Goal: Information Seeking & Learning: Learn about a topic

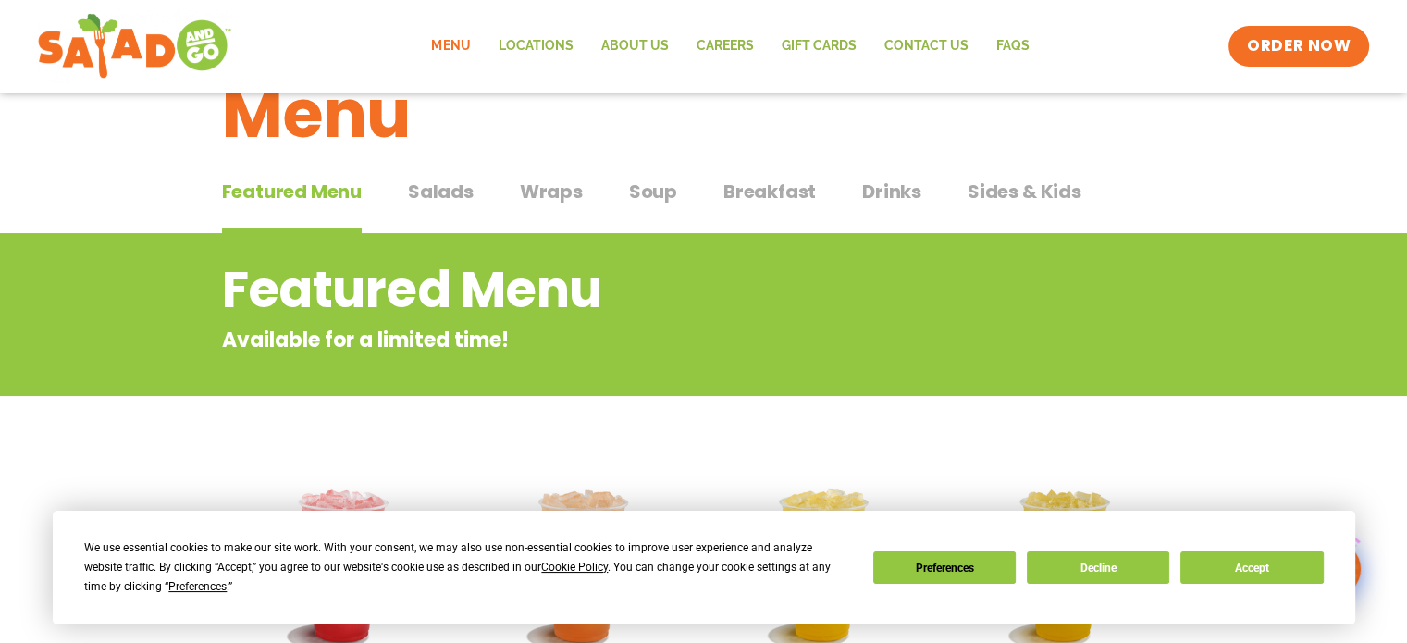
scroll to position [93, 0]
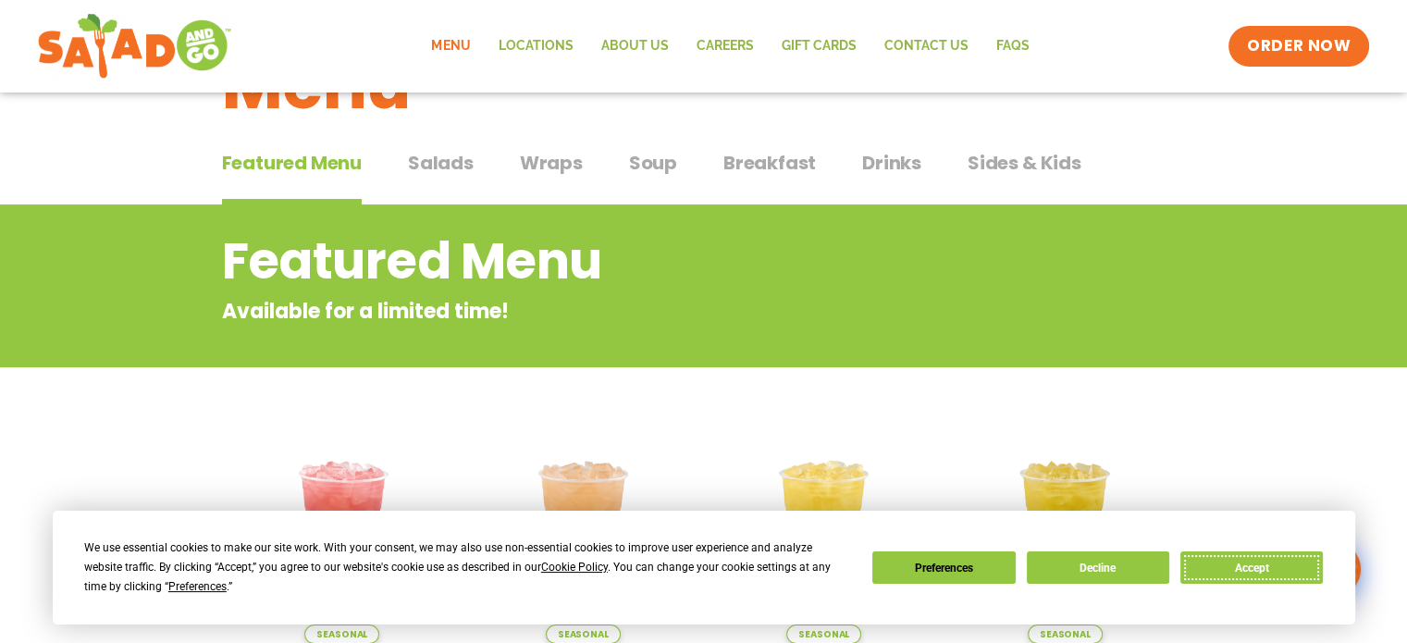
click at [1305, 554] on button "Accept" at bounding box center [1252, 567] width 142 height 32
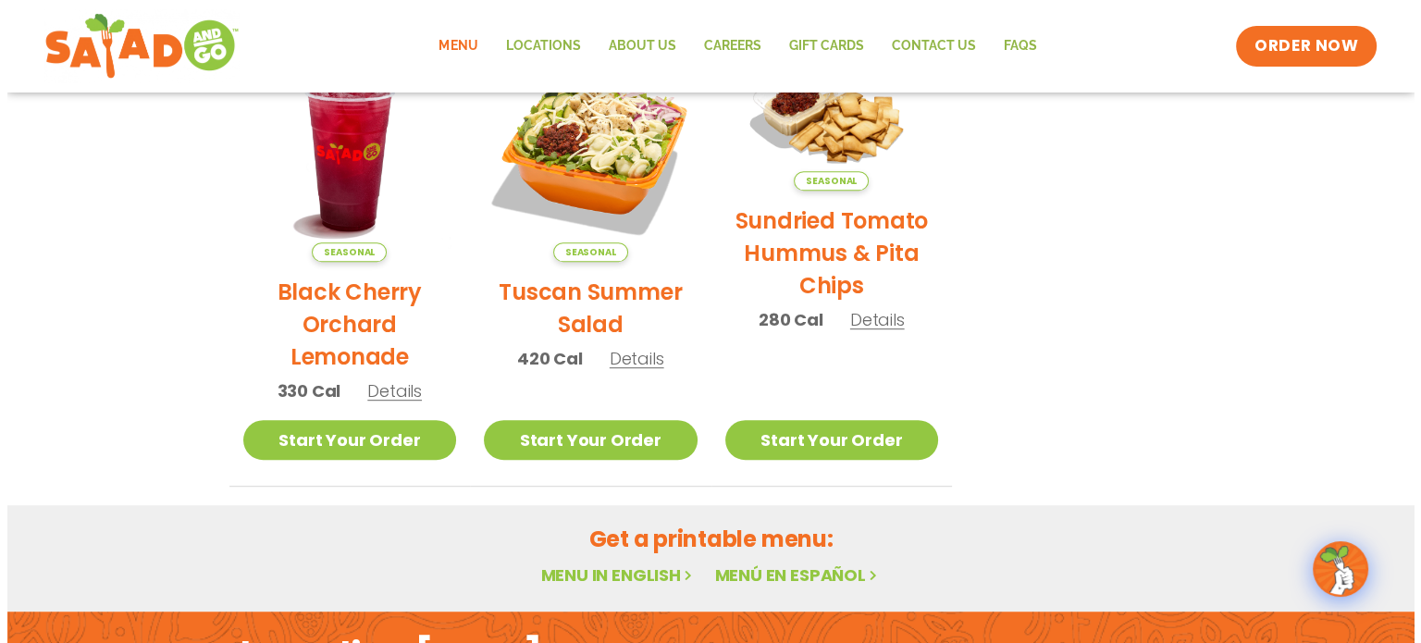
scroll to position [833, 0]
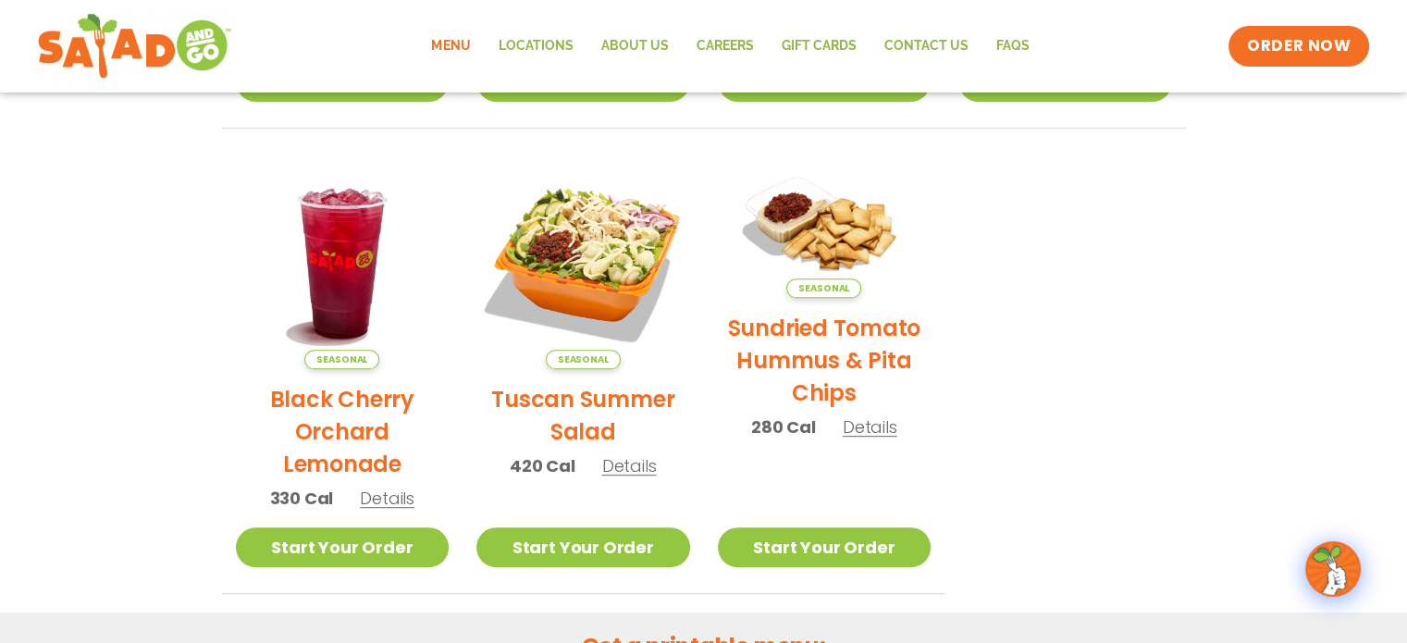
click at [632, 466] on span "Details" at bounding box center [629, 465] width 55 height 23
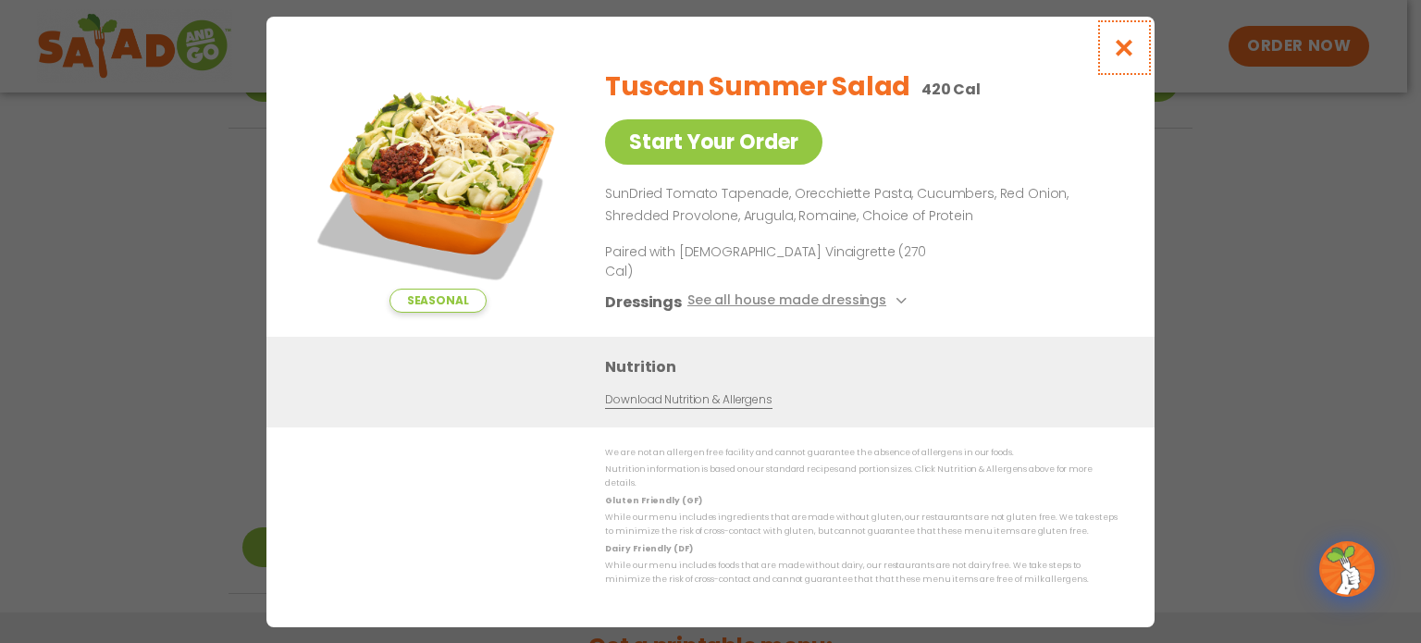
click at [1125, 57] on icon "Close modal" at bounding box center [1124, 47] width 23 height 19
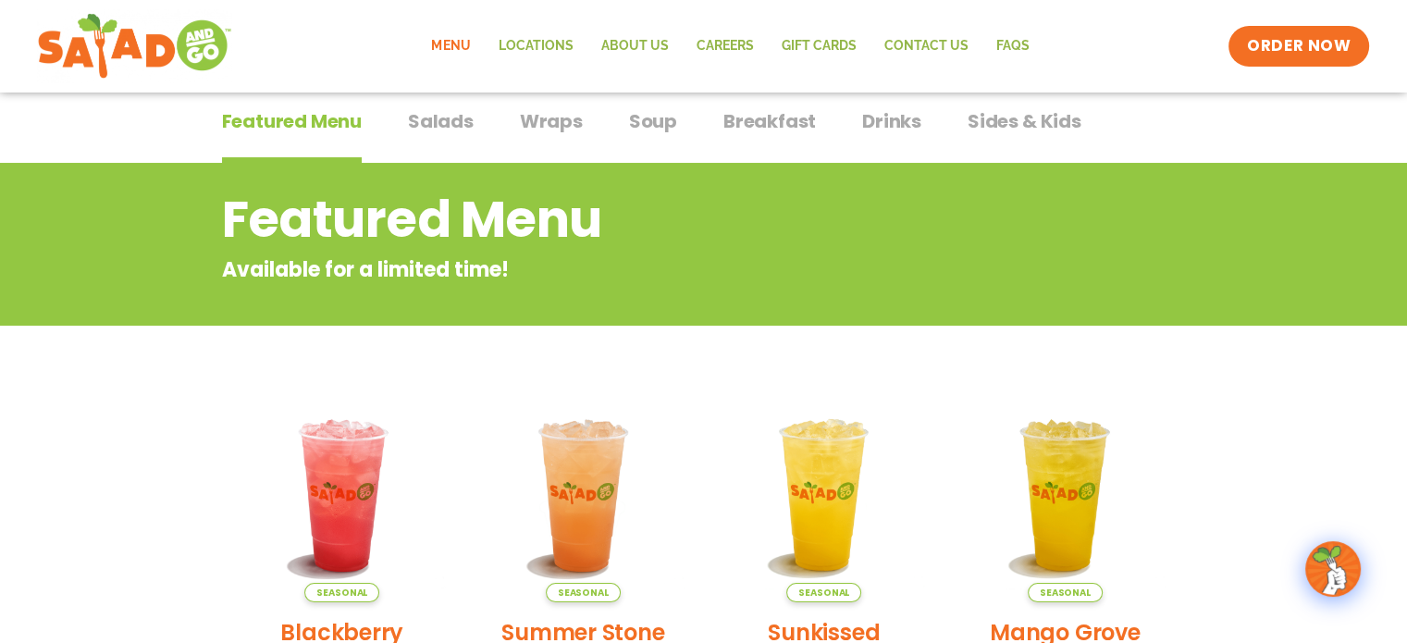
scroll to position [0, 0]
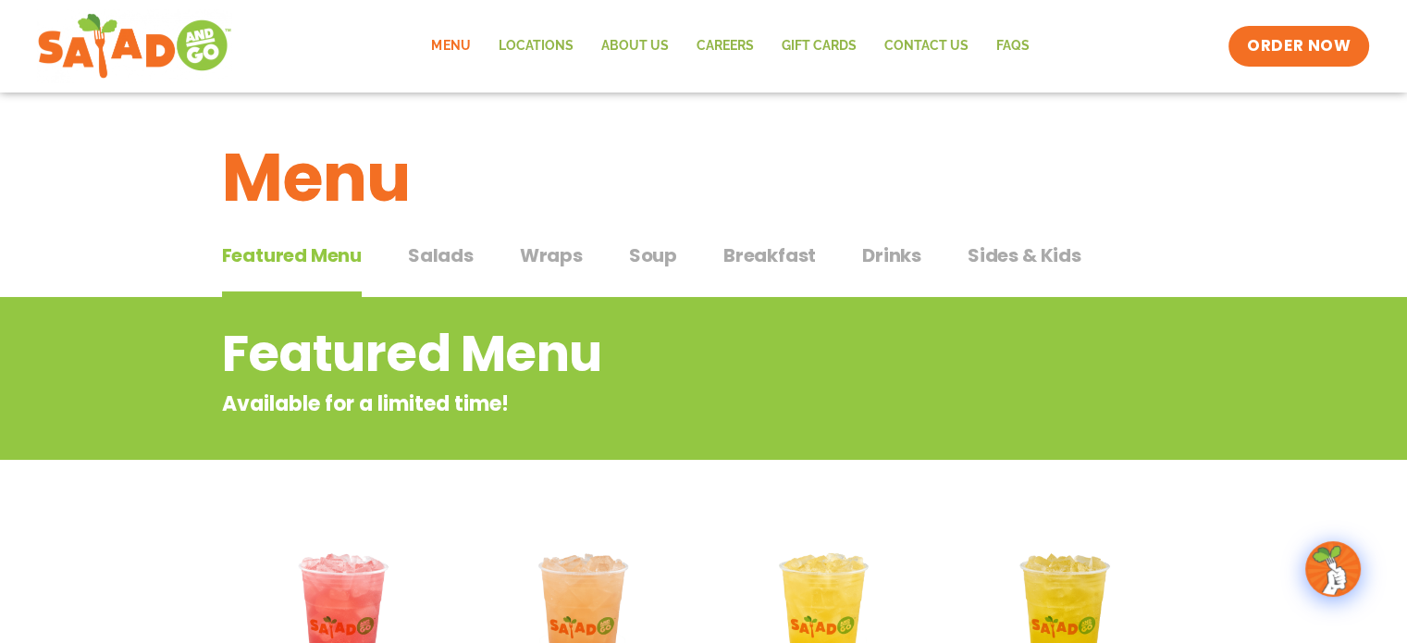
click at [478, 251] on div "Featured Menu Featured Menu Salads Salads Wraps Wraps Soup Soup Breakfast Break…" at bounding box center [704, 266] width 964 height 63
click at [553, 249] on span "Wraps" at bounding box center [551, 255] width 63 height 28
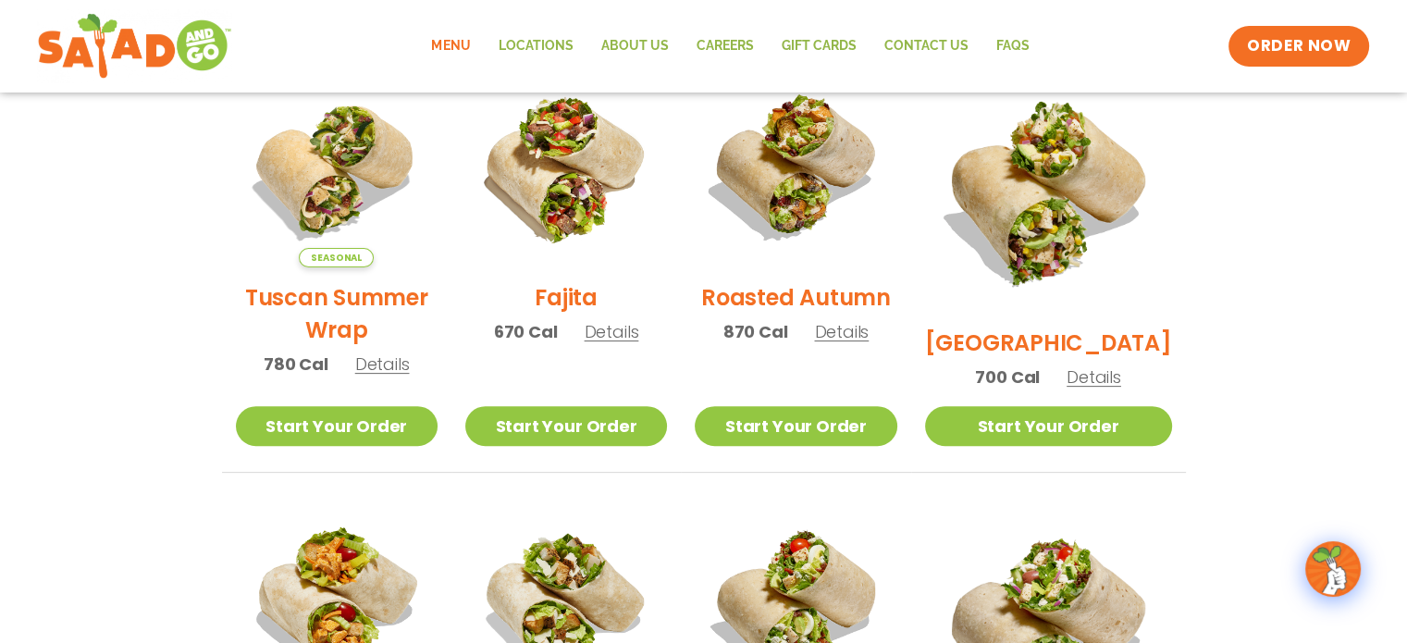
scroll to position [555, 0]
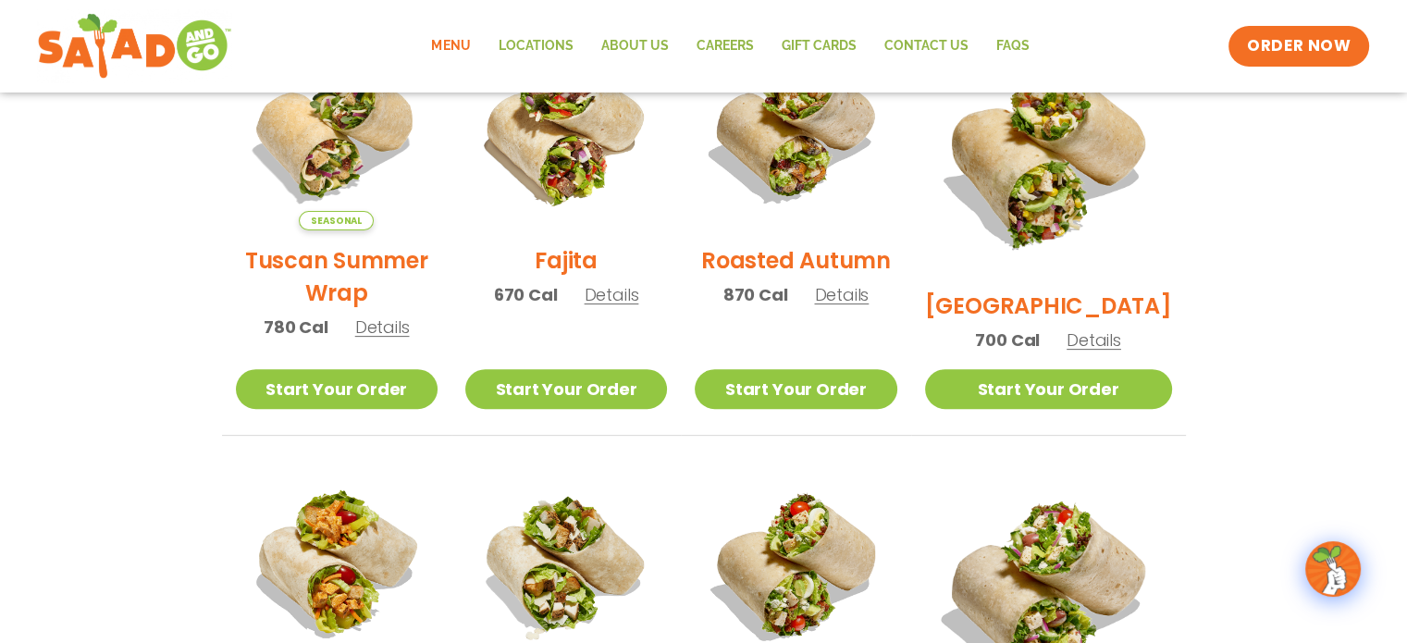
click at [373, 339] on span "Details" at bounding box center [382, 326] width 55 height 23
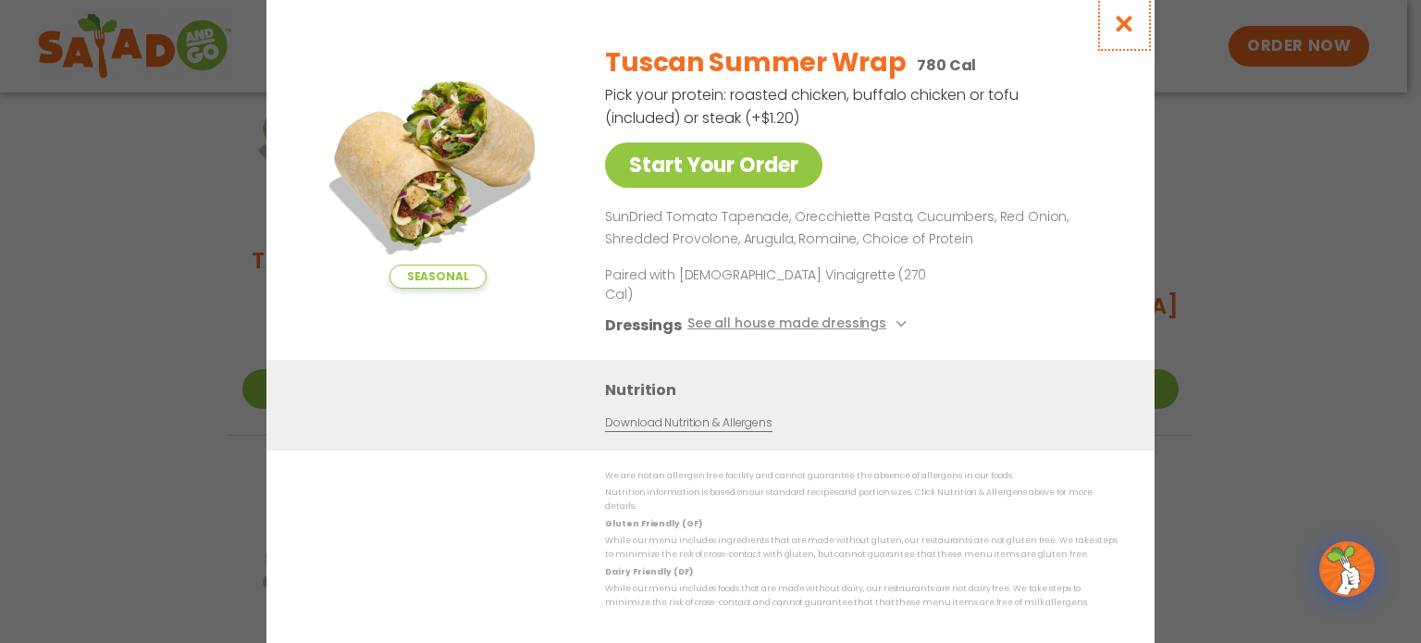
click at [1123, 33] on icon "Close modal" at bounding box center [1124, 23] width 23 height 19
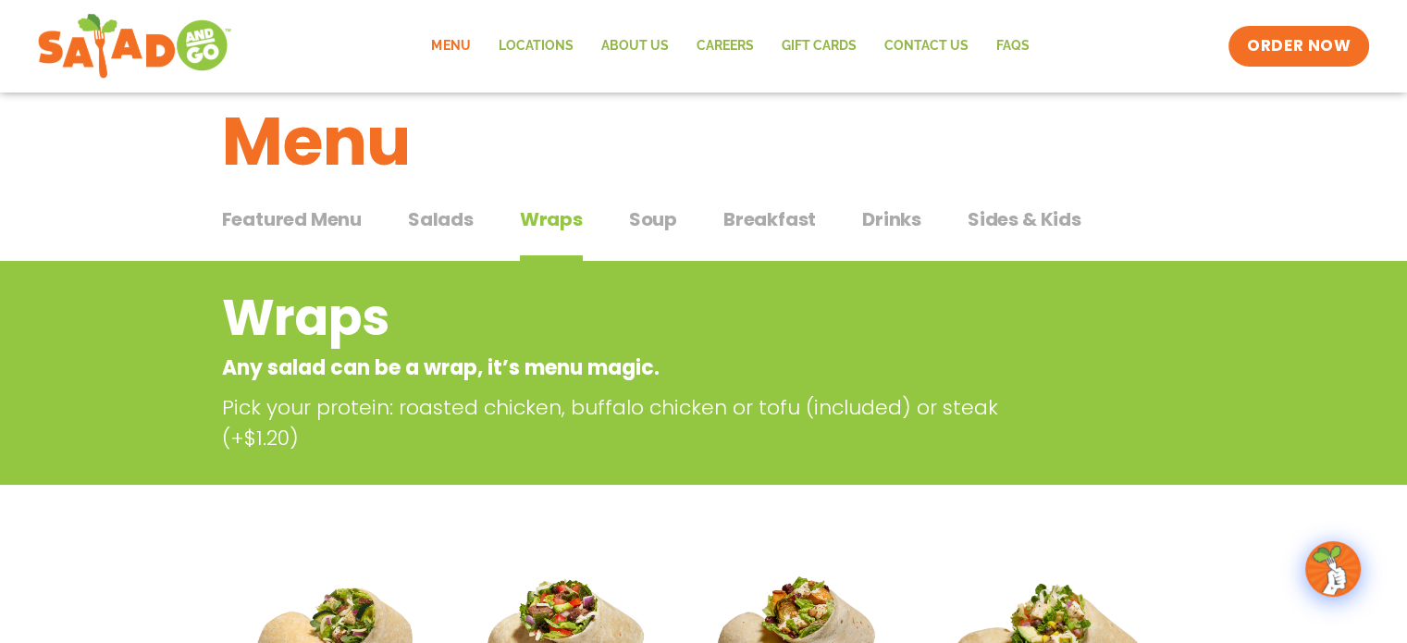
scroll to position [0, 0]
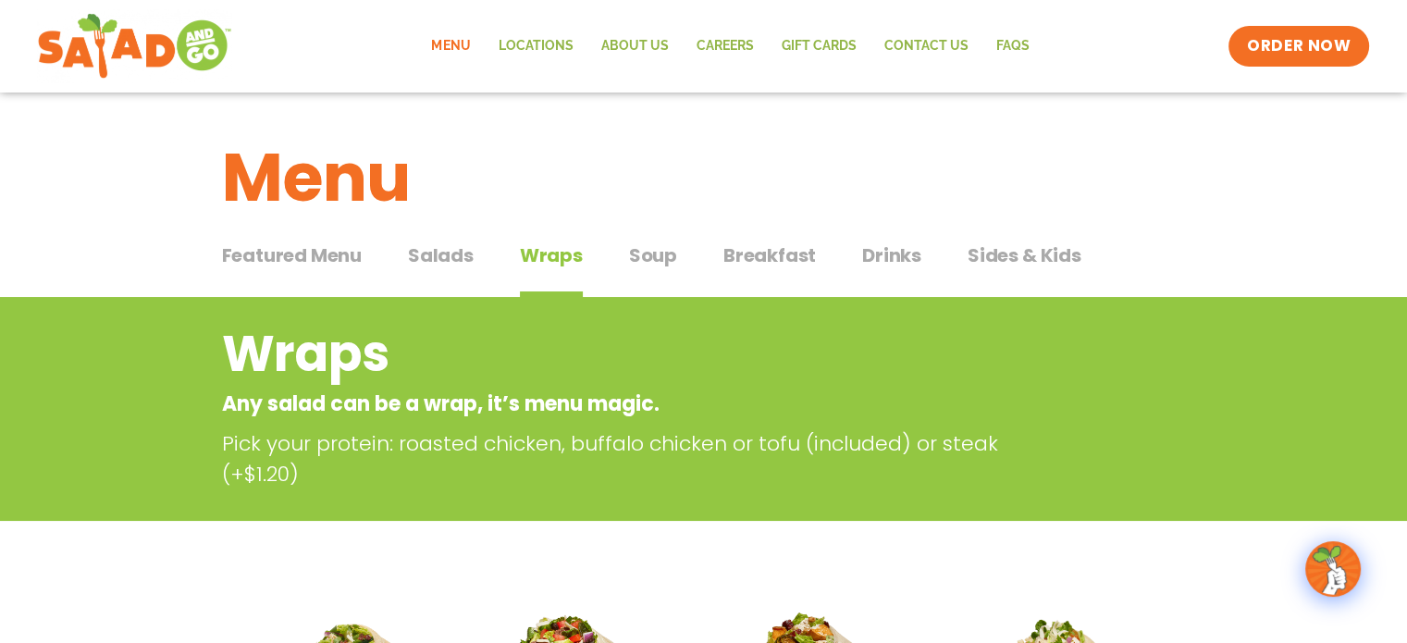
click at [450, 261] on span "Salads" at bounding box center [441, 255] width 66 height 28
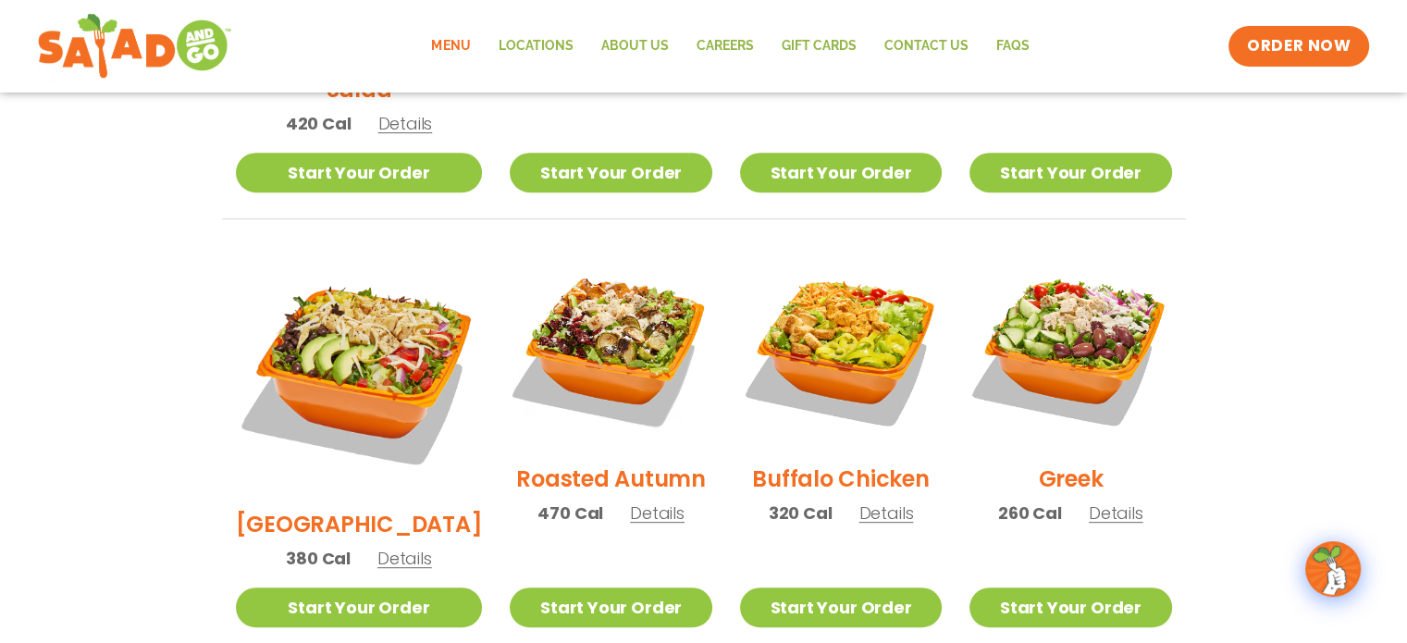
scroll to position [833, 0]
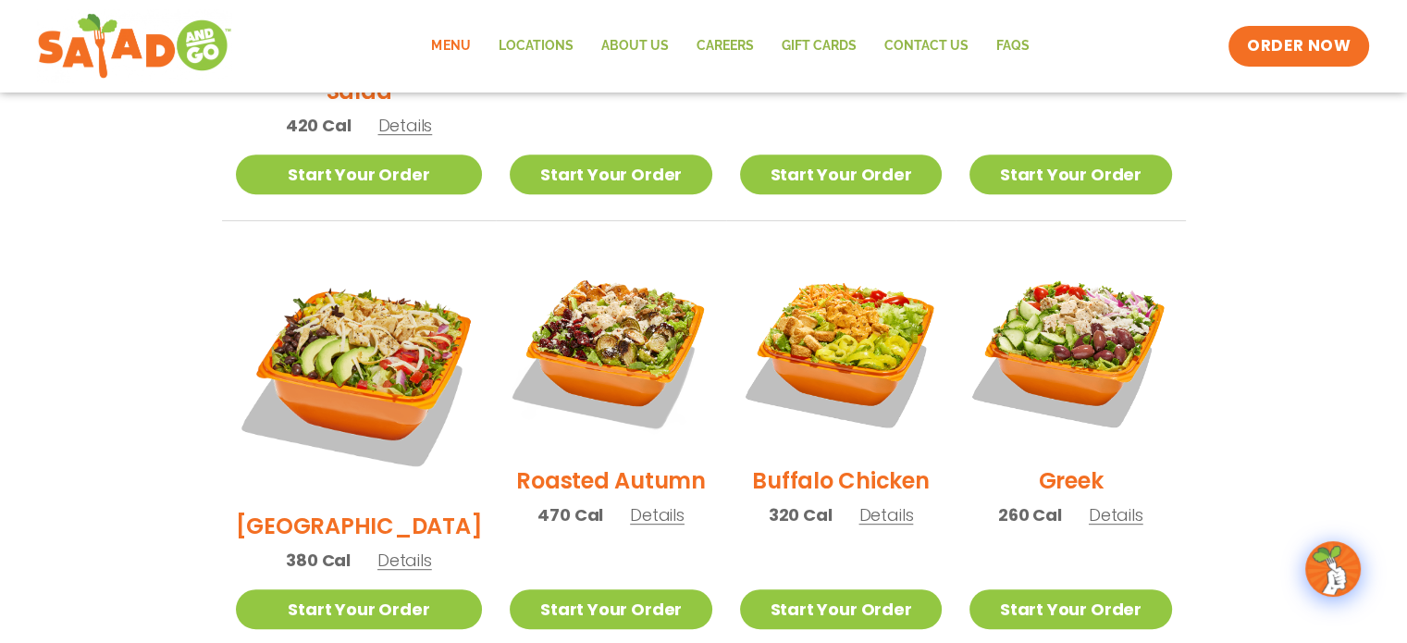
click at [386, 549] on span "Details" at bounding box center [404, 560] width 55 height 23
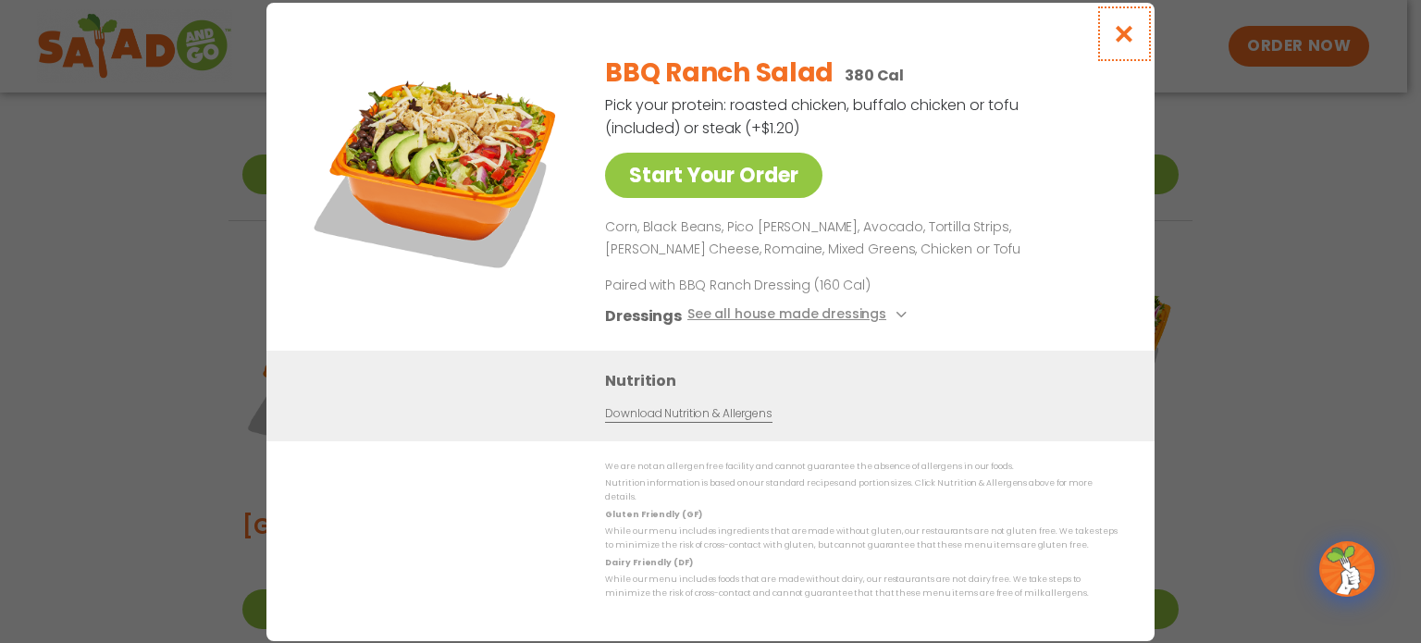
click at [1140, 36] on button "Close modal" at bounding box center [1124, 34] width 60 height 62
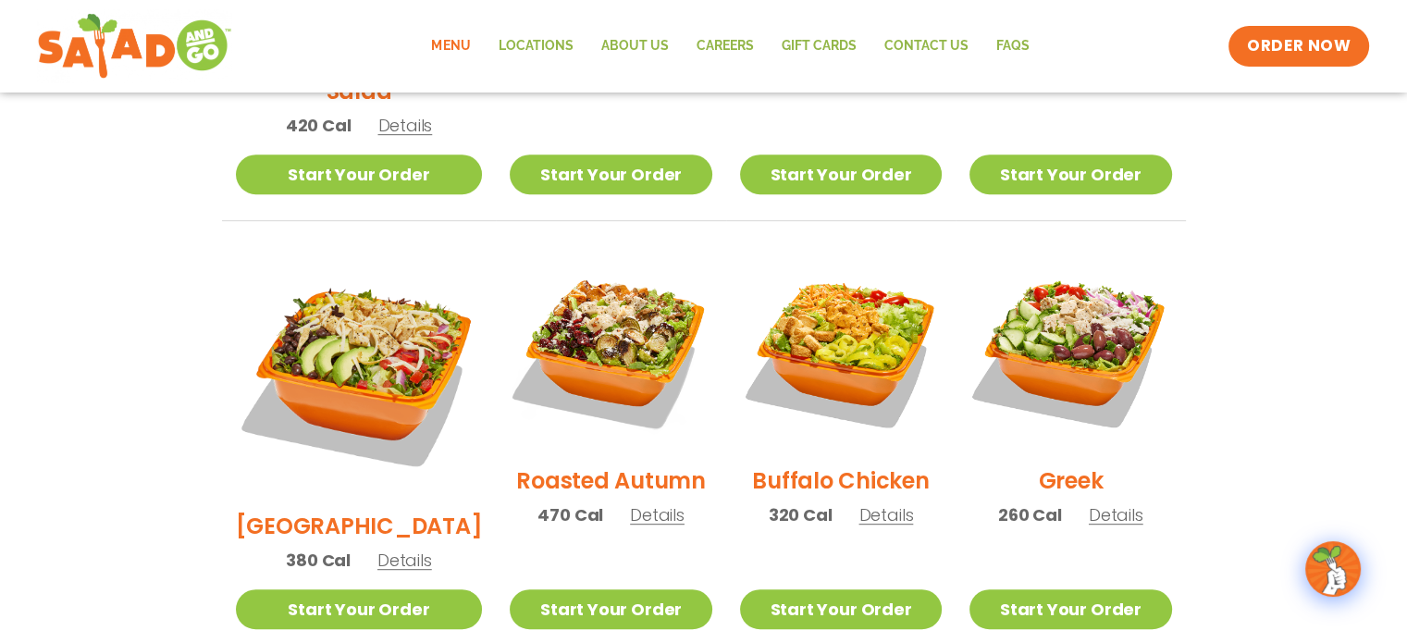
click at [637, 478] on div "Roasted Autumn 470 Cal Details" at bounding box center [611, 396] width 202 height 295
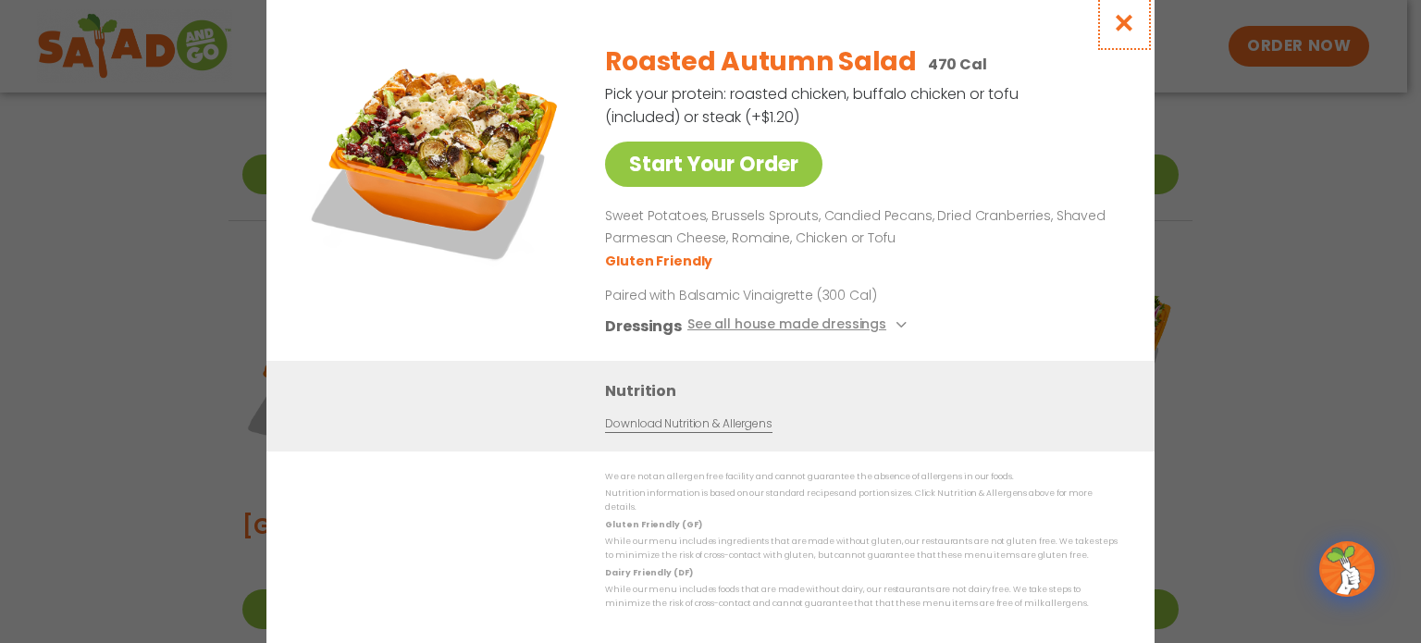
click at [1136, 24] on button "Close modal" at bounding box center [1124, 23] width 60 height 62
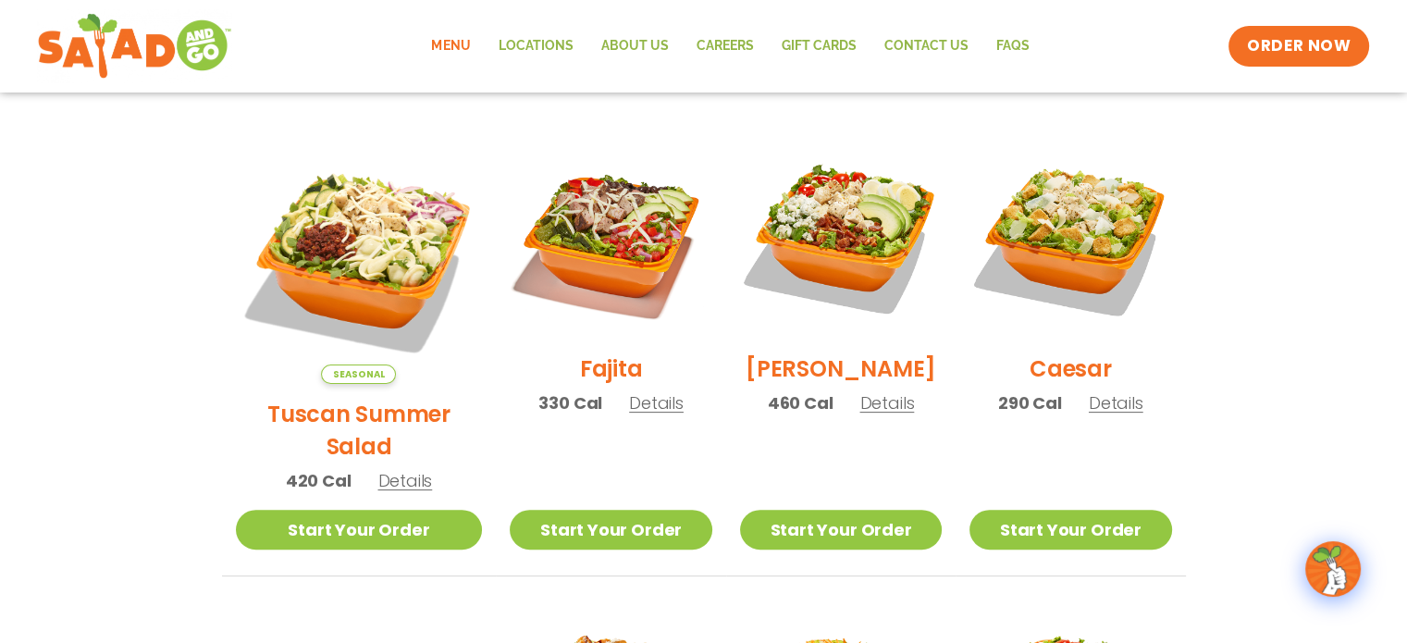
scroll to position [463, 0]
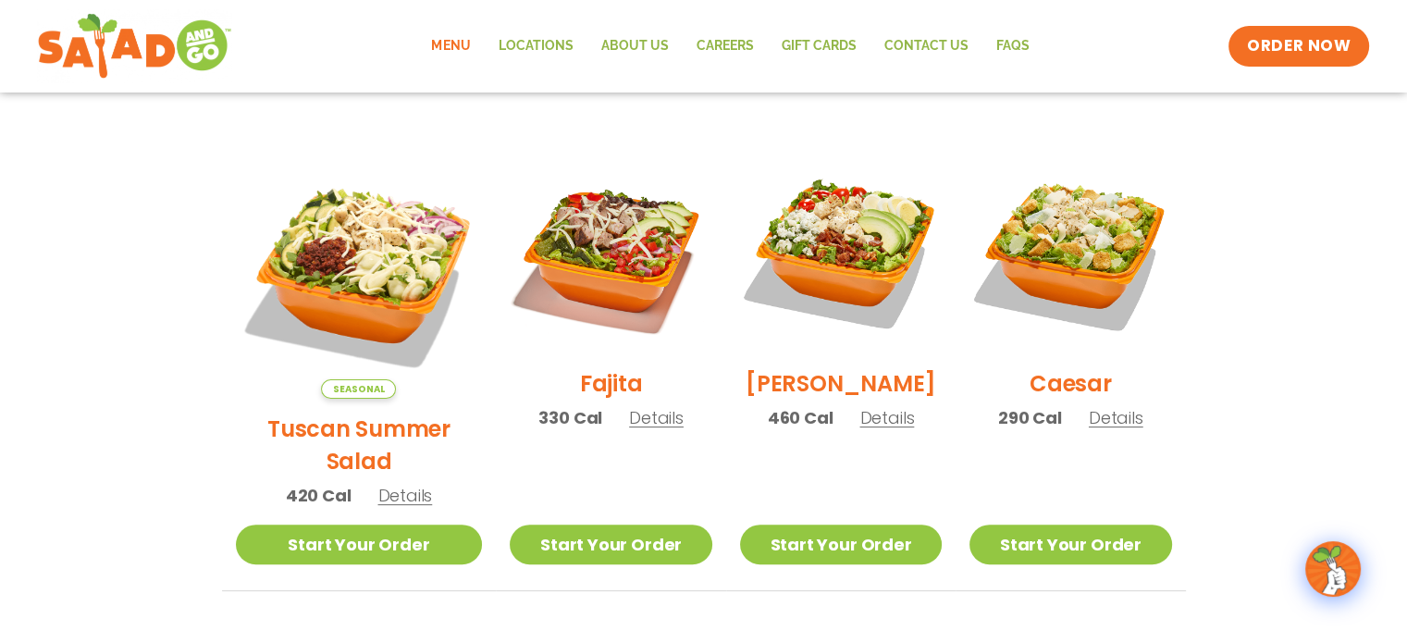
click at [865, 429] on span "Details" at bounding box center [886, 417] width 55 height 23
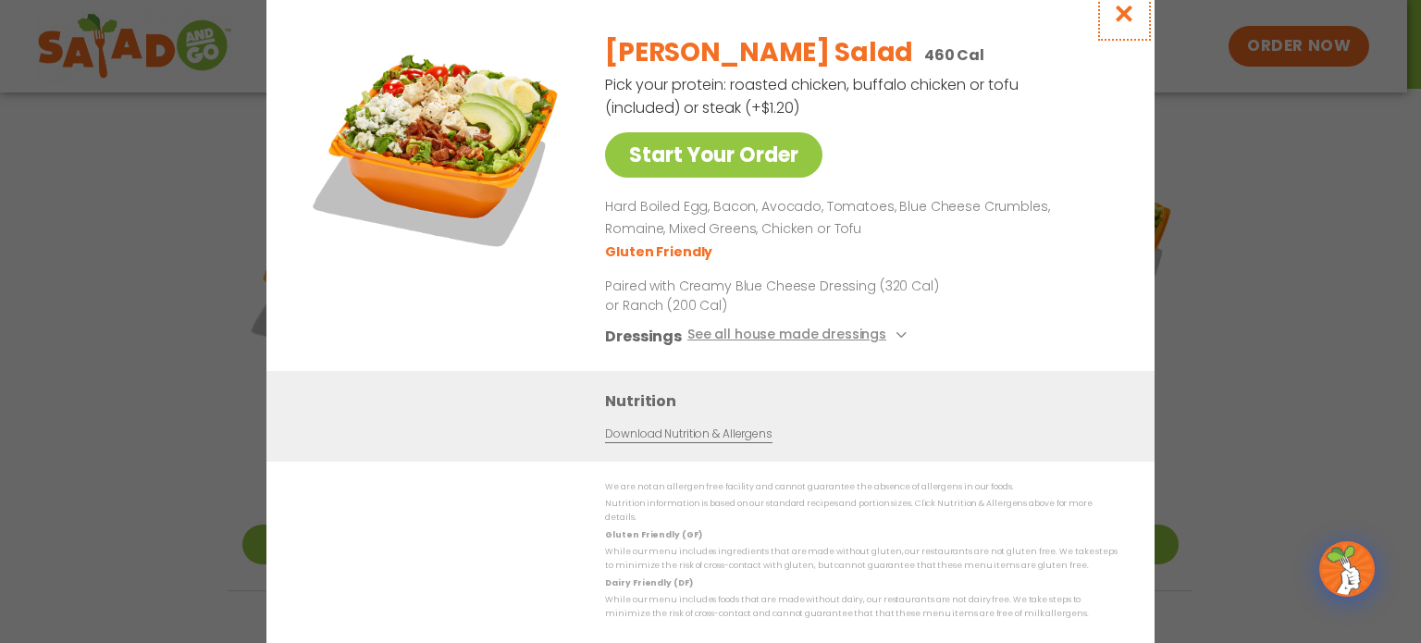
click at [1130, 18] on icon "Close modal" at bounding box center [1124, 13] width 23 height 19
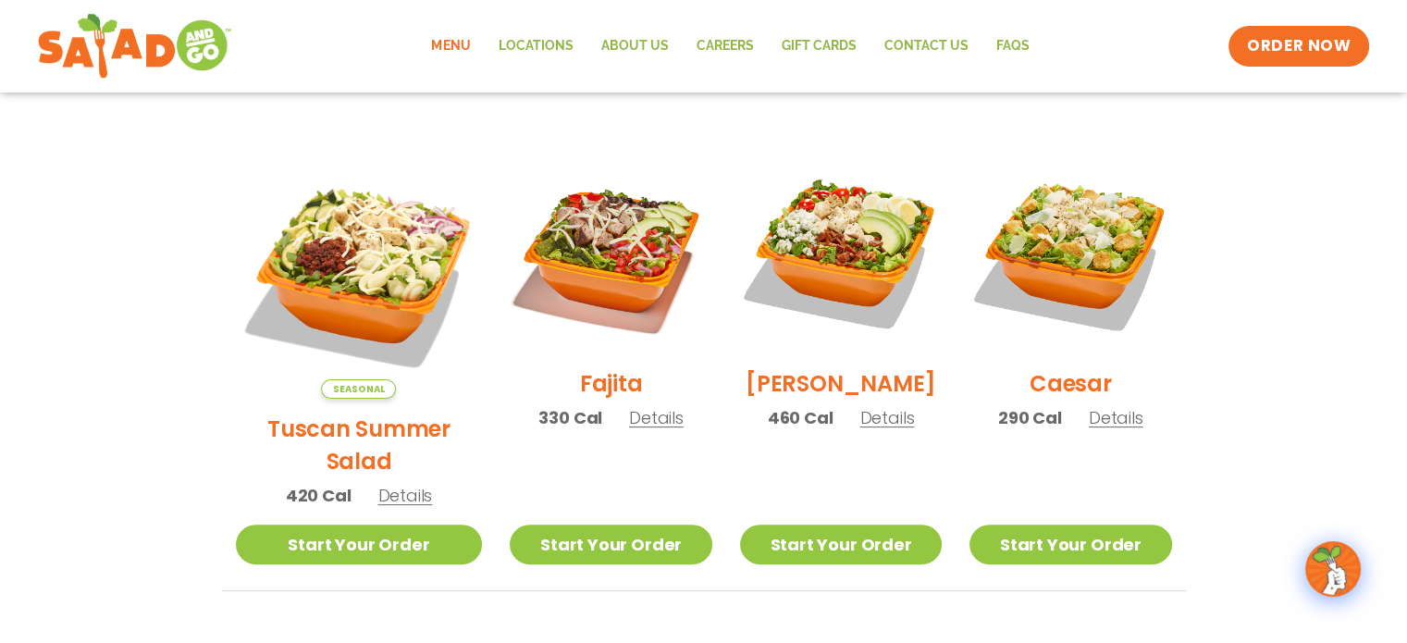
click at [629, 428] on span "Details" at bounding box center [656, 417] width 55 height 23
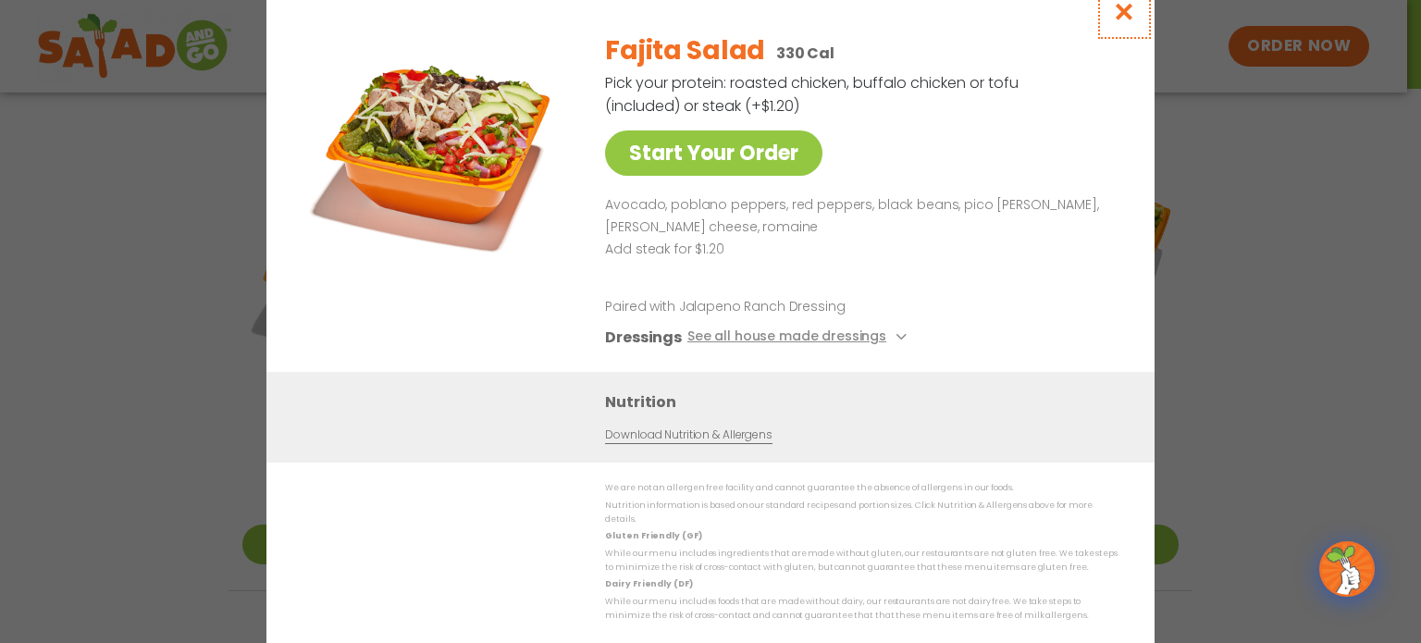
click at [1108, 26] on button "Close modal" at bounding box center [1124, 12] width 60 height 62
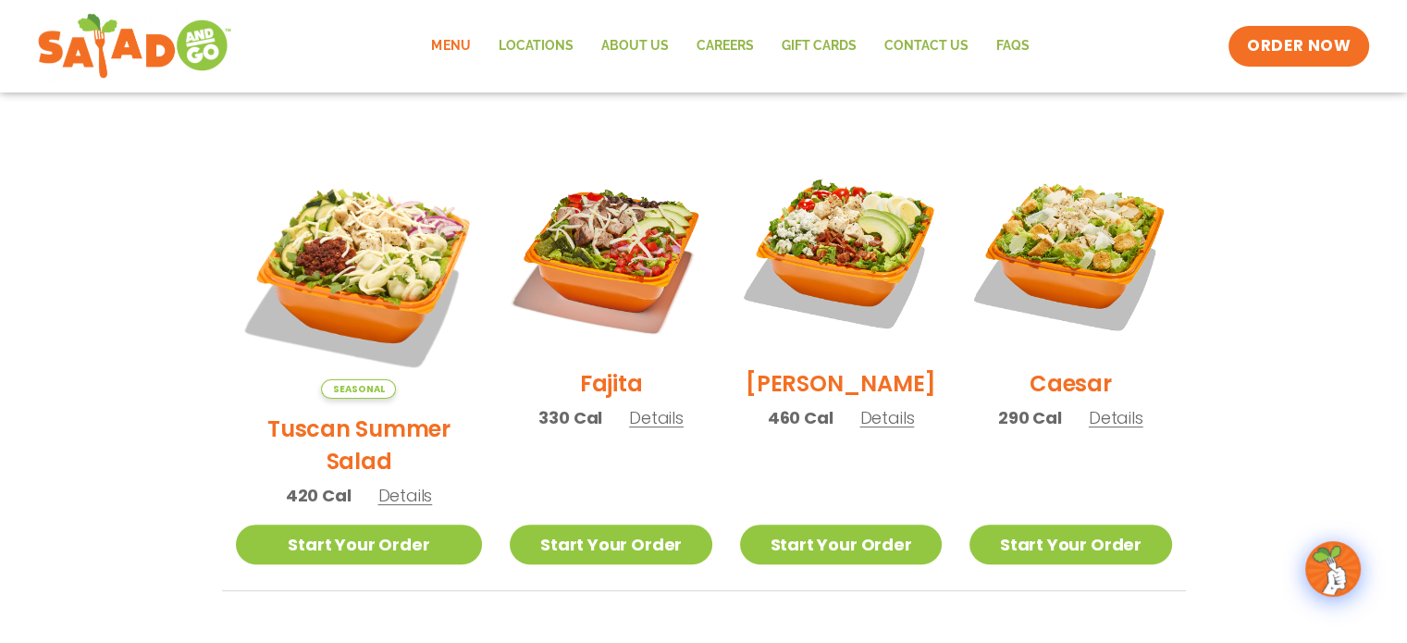
click at [391, 484] on span "Details" at bounding box center [404, 495] width 55 height 23
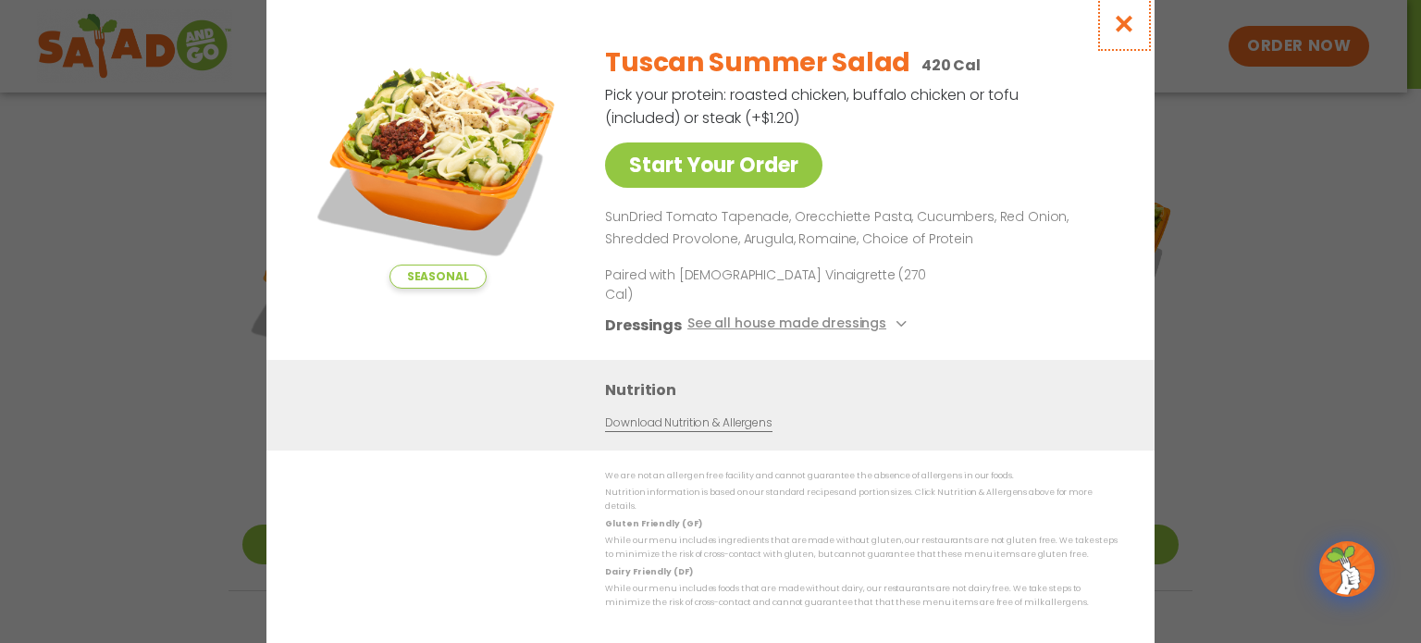
click at [1129, 53] on button "Close modal" at bounding box center [1124, 24] width 60 height 62
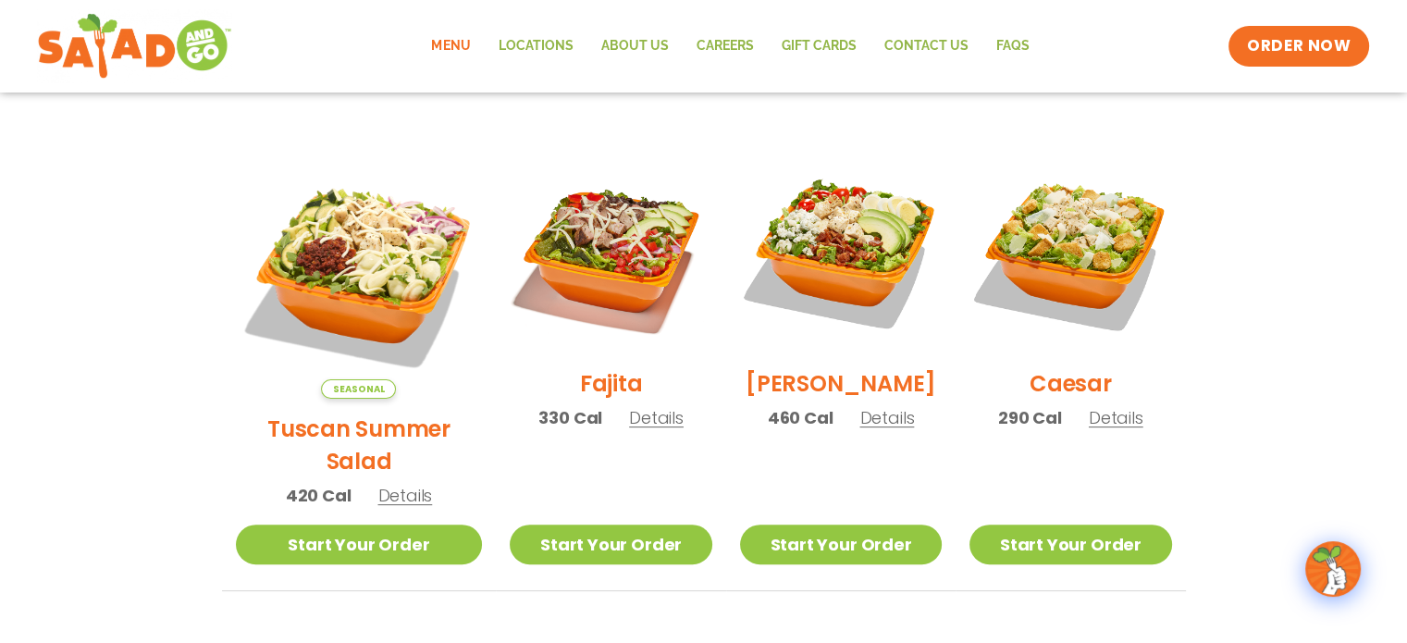
click at [1089, 425] on span "Details" at bounding box center [1116, 417] width 55 height 23
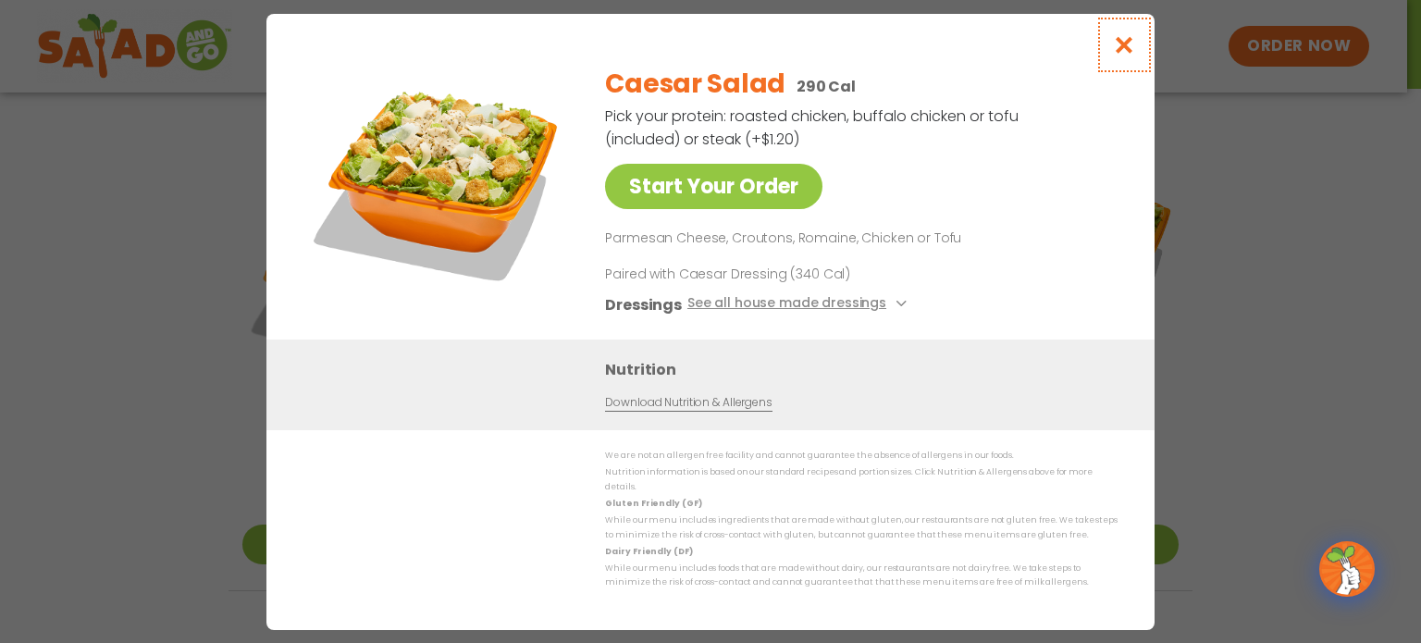
click at [1114, 55] on icon "Close modal" at bounding box center [1124, 44] width 23 height 19
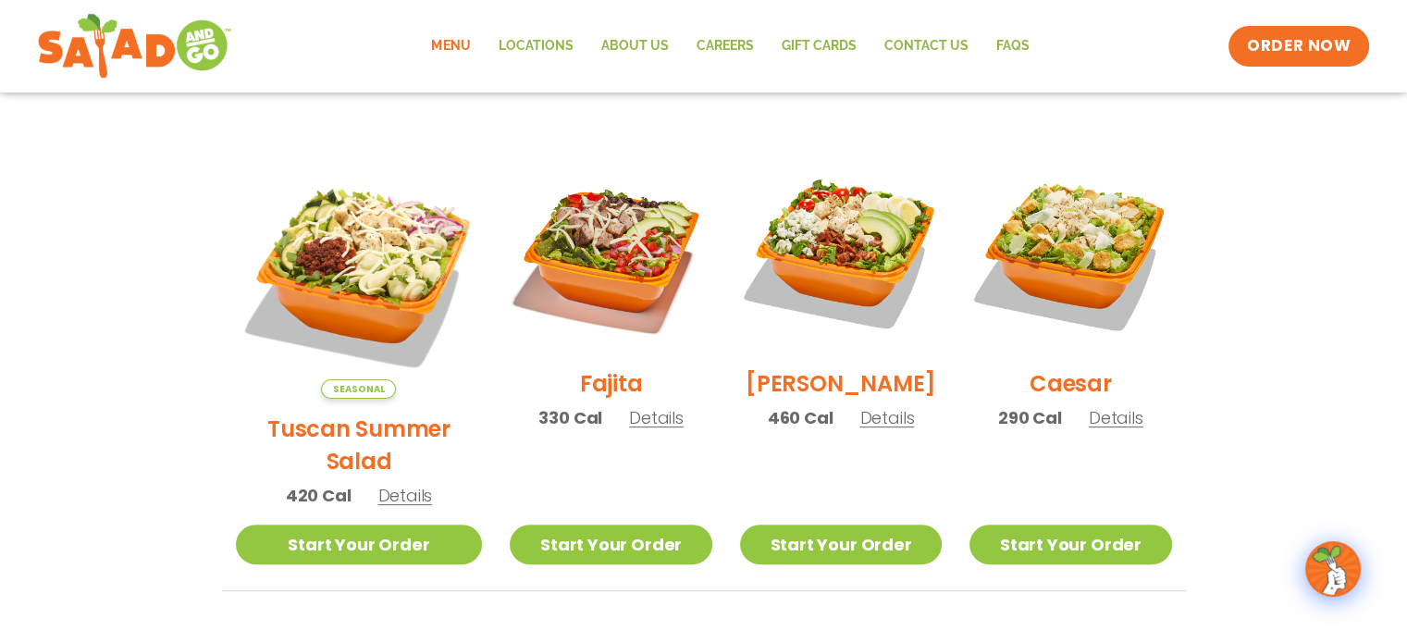
click at [382, 484] on span "Details" at bounding box center [404, 495] width 55 height 23
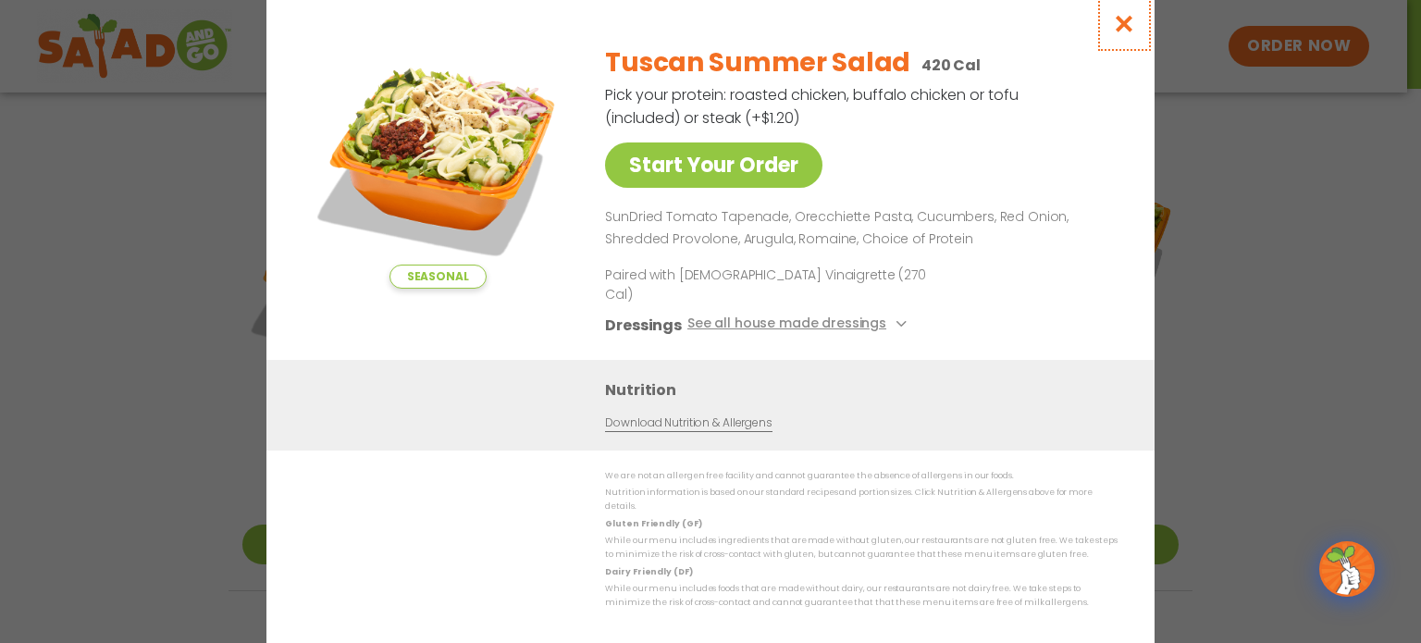
click at [1133, 33] on icon "Close modal" at bounding box center [1124, 23] width 23 height 19
